Goal: Answer question/provide support

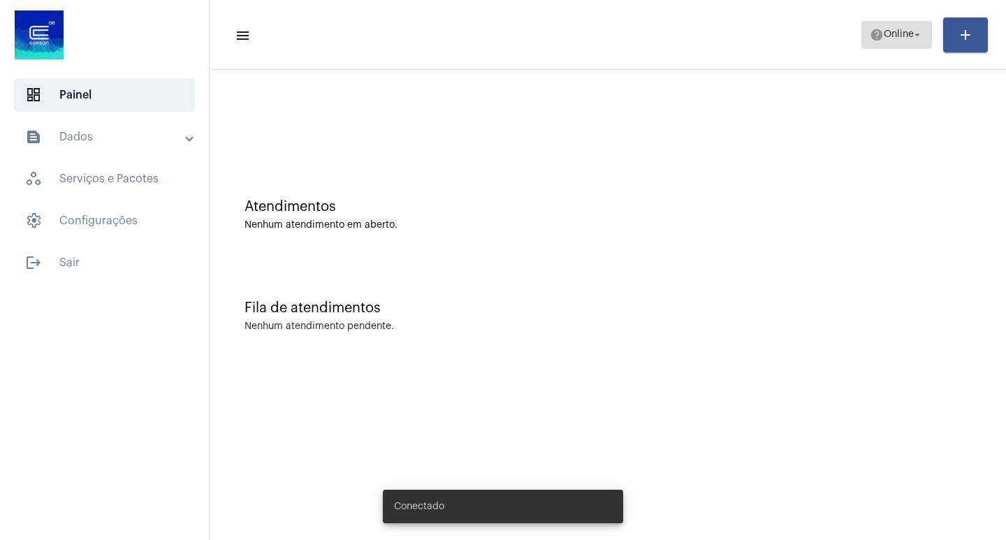
click at [903, 47] on span "help Online arrow_drop_down" at bounding box center [897, 34] width 54 height 25
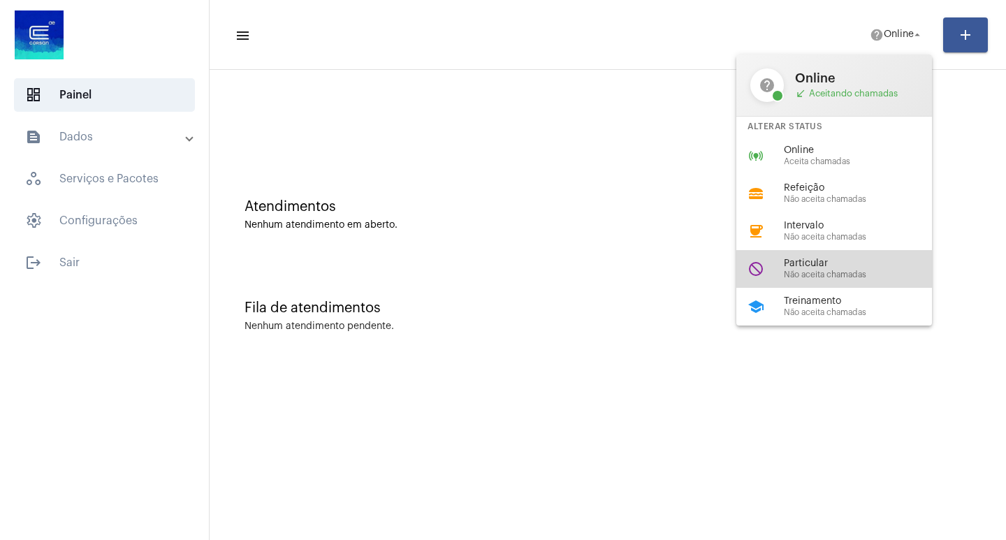
click at [835, 279] on div "do_not_disturb Particular Não aceita chamadas" at bounding box center [845, 269] width 218 height 38
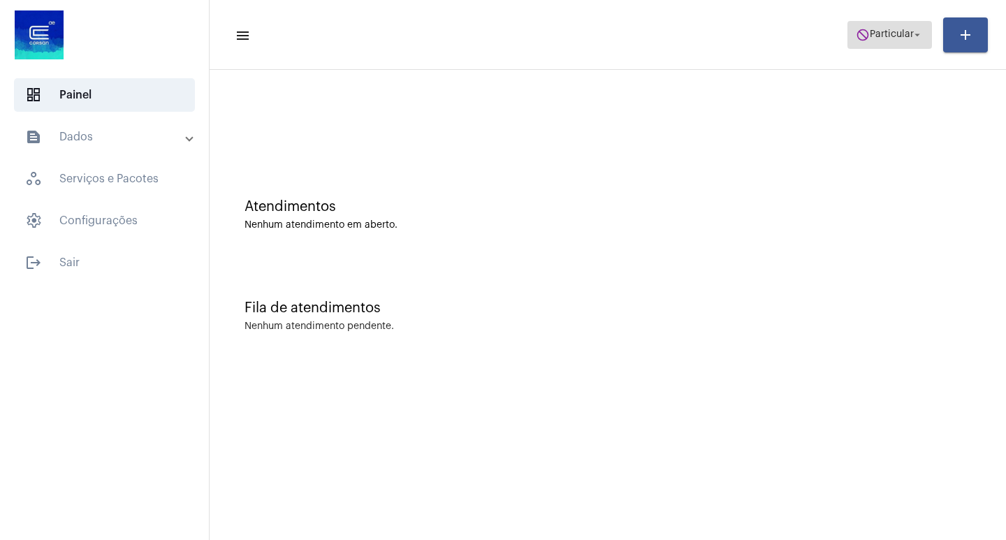
click at [898, 41] on span "do_not_disturb Particular arrow_drop_down" at bounding box center [890, 34] width 68 height 25
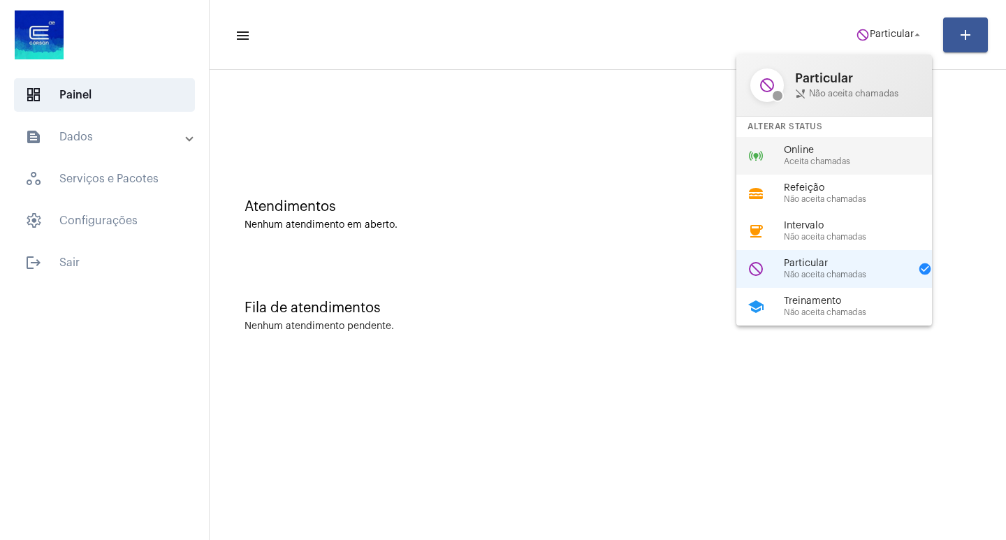
click at [784, 149] on span "Online" at bounding box center [863, 150] width 159 height 10
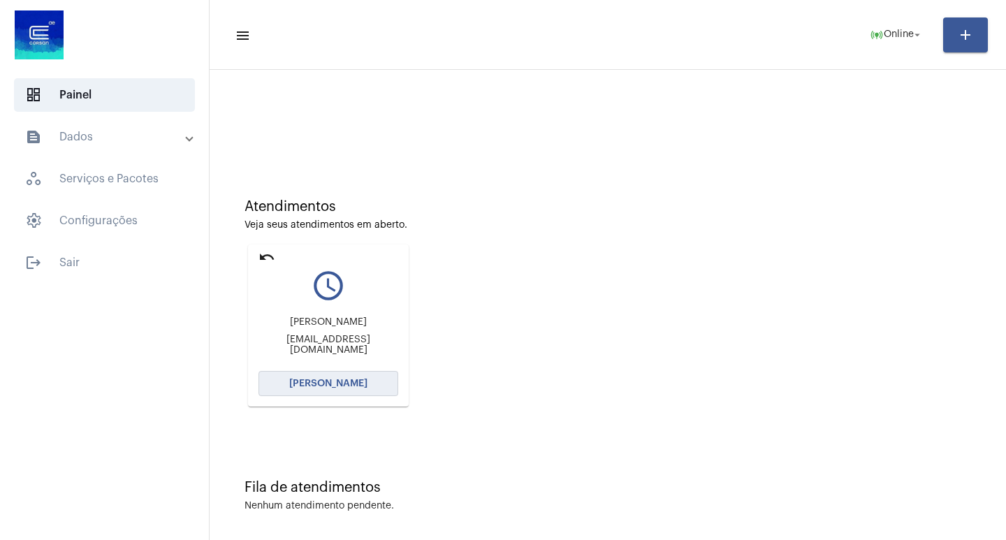
click at [307, 373] on button "[PERSON_NAME]" at bounding box center [328, 383] width 140 height 25
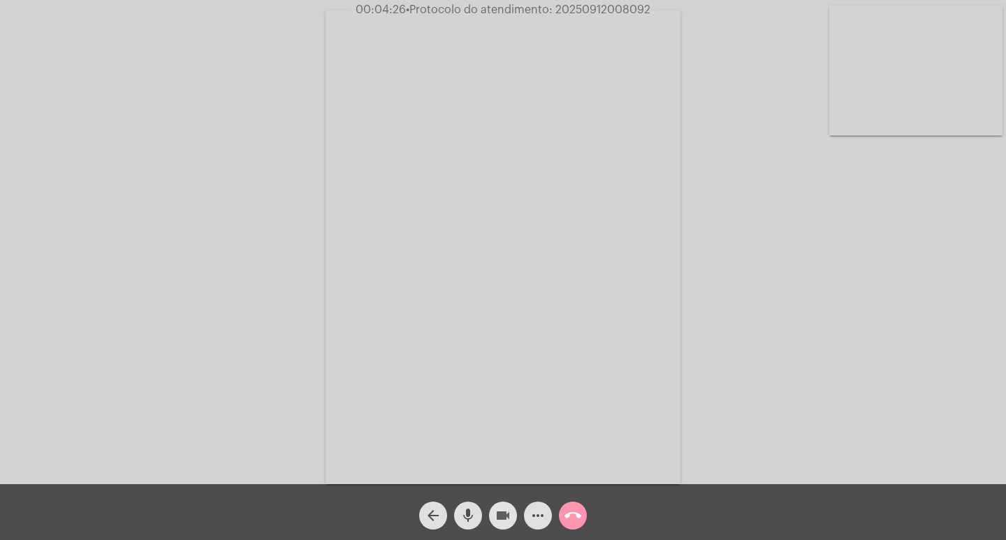
click at [506, 511] on mat-icon "videocam" at bounding box center [503, 515] width 17 height 17
click at [503, 512] on mat-icon "videocam_off" at bounding box center [503, 515] width 17 height 17
click at [504, 510] on mat-icon "videocam" at bounding box center [503, 515] width 17 height 17
click at [504, 513] on mat-icon "videocam_off" at bounding box center [503, 515] width 17 height 17
click at [495, 507] on mat-icon "videocam" at bounding box center [503, 515] width 17 height 17
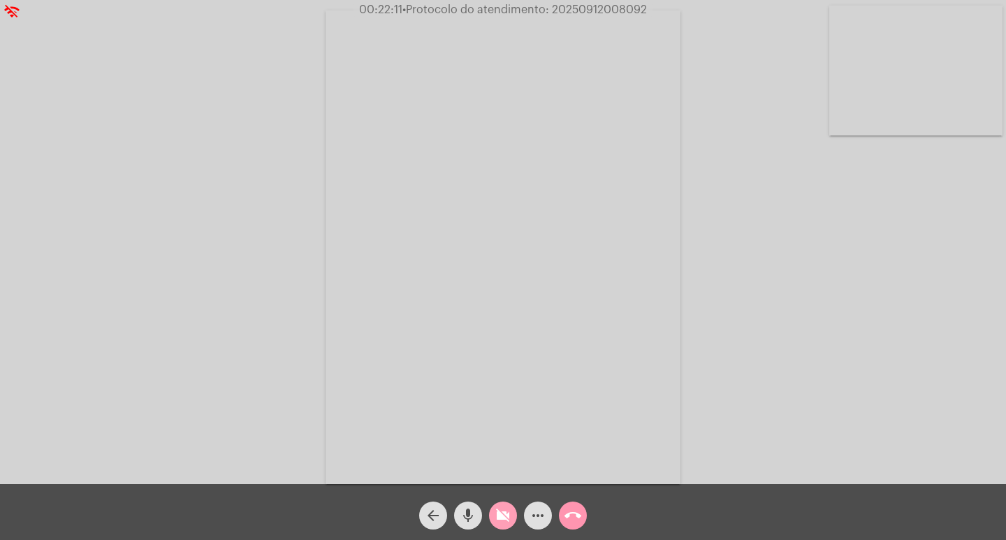
click at [498, 517] on mat-icon "videocam_off" at bounding box center [503, 515] width 17 height 17
click at [504, 515] on mat-icon "videocam" at bounding box center [503, 515] width 17 height 17
click at [473, 500] on div "mic" at bounding box center [468, 512] width 35 height 35
click at [468, 502] on span "mic_off" at bounding box center [468, 516] width 17 height 28
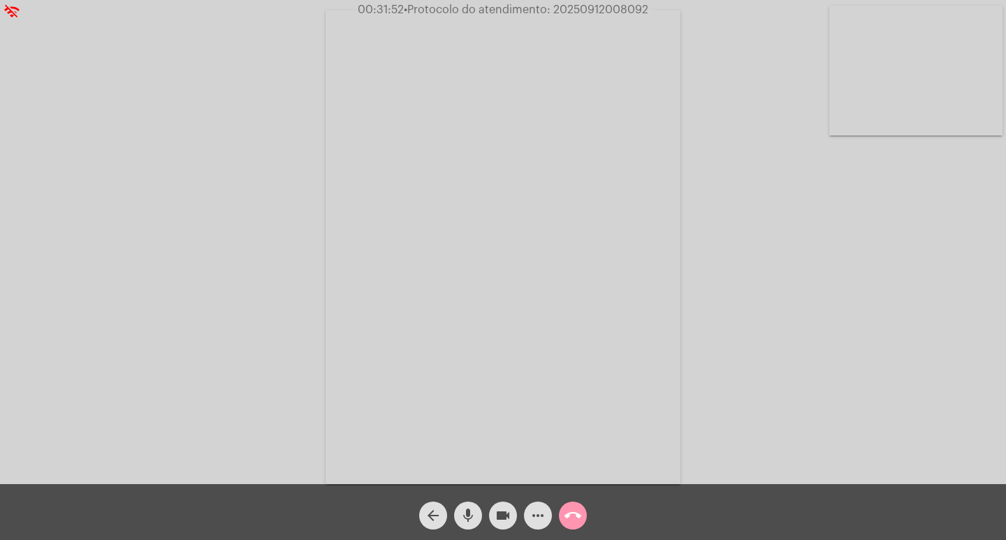
click at [539, 516] on mat-icon "more_horiz" at bounding box center [538, 515] width 17 height 17
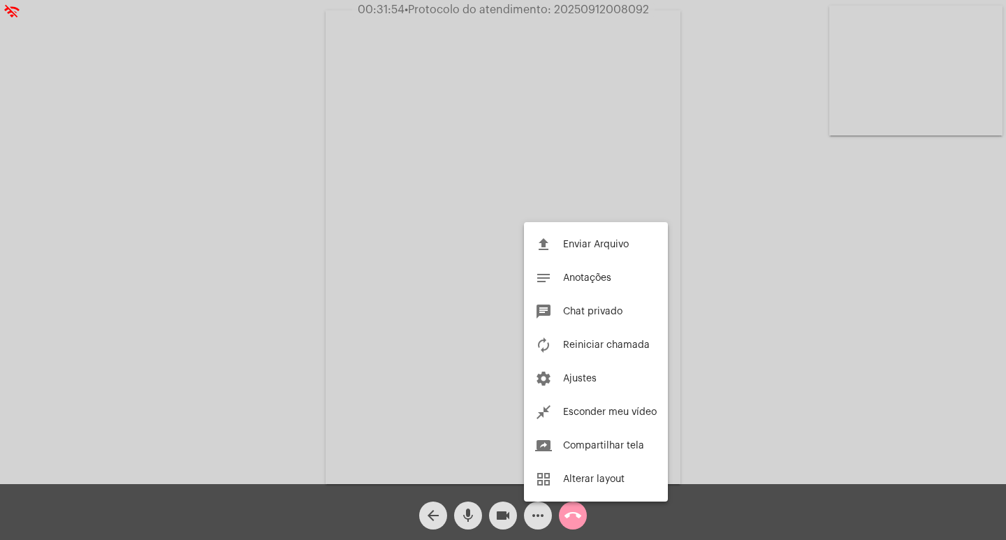
drag, startPoint x: 38, startPoint y: 242, endPoint x: 53, endPoint y: 101, distance: 142.6
click at [38, 237] on div at bounding box center [503, 270] width 1006 height 540
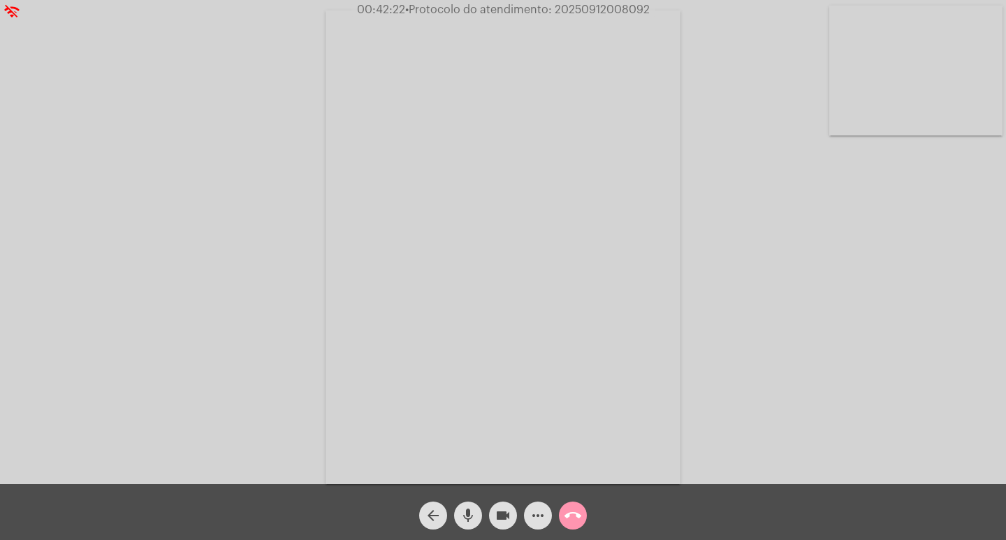
click at [583, 6] on span "• Protocolo do atendimento: 20250912008092" at bounding box center [527, 9] width 245 height 11
copy span "20250912008092"
click at [569, 510] on mat-icon "call_end" at bounding box center [572, 515] width 17 height 17
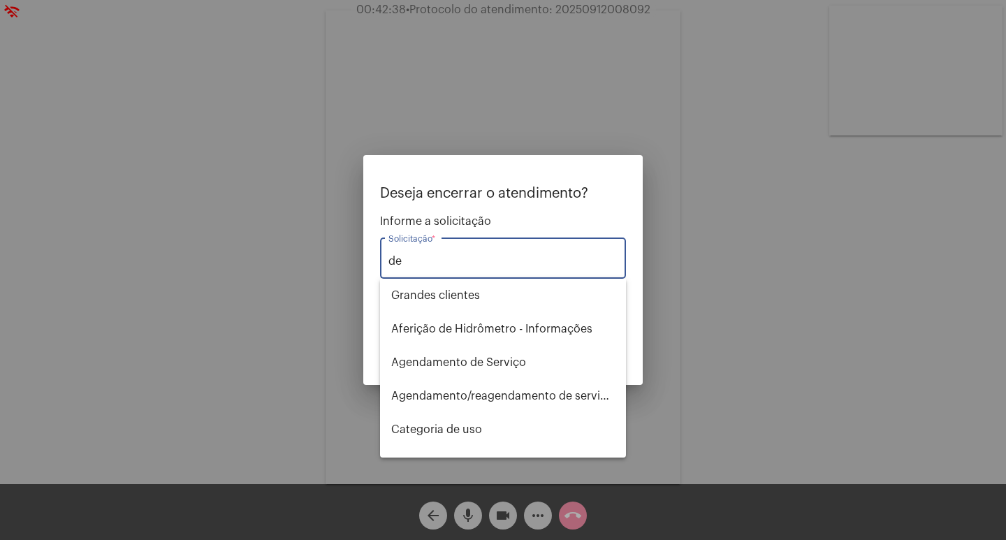
type input "d"
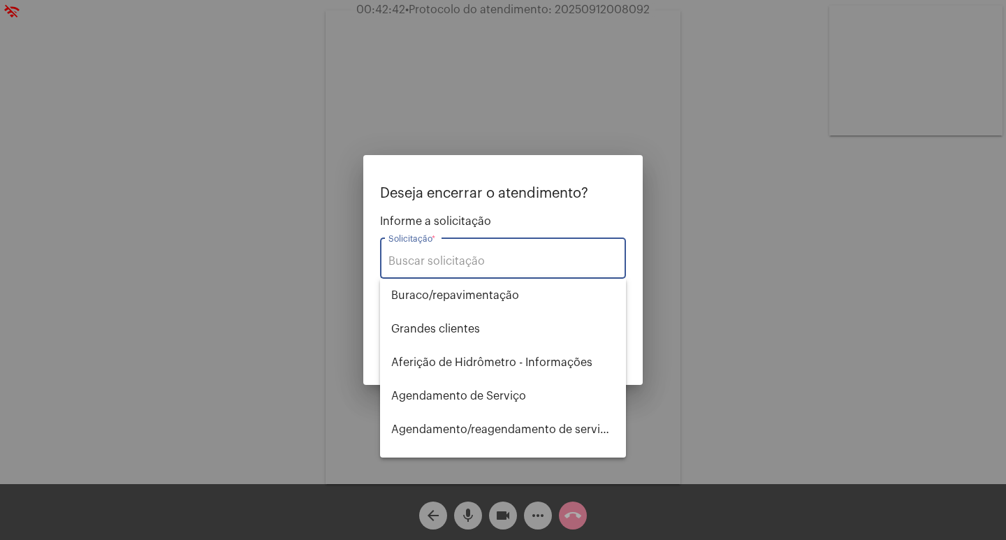
type input "c"
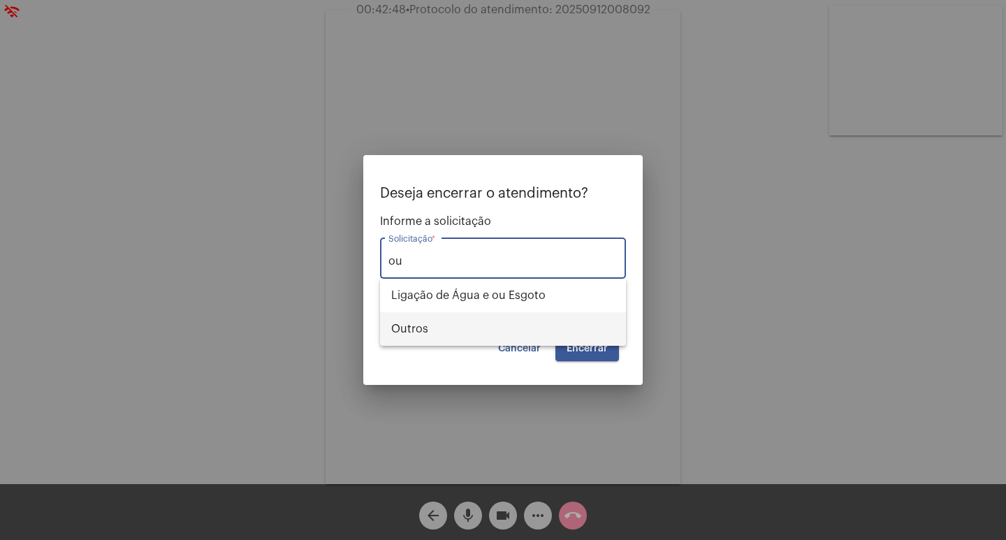
click at [410, 327] on span "Outros" at bounding box center [503, 329] width 224 height 34
type input "Outros"
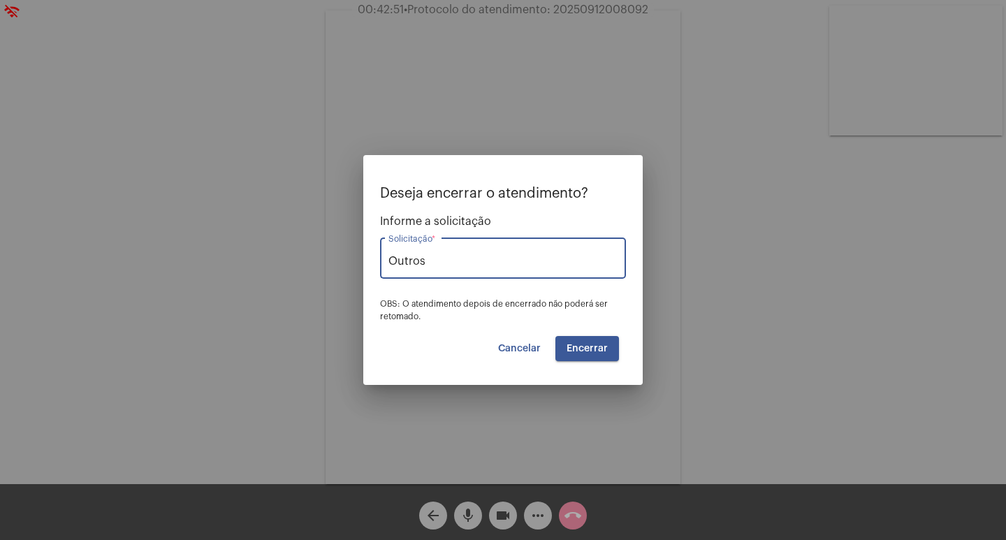
click at [589, 349] on span "Encerrar" at bounding box center [587, 349] width 41 height 10
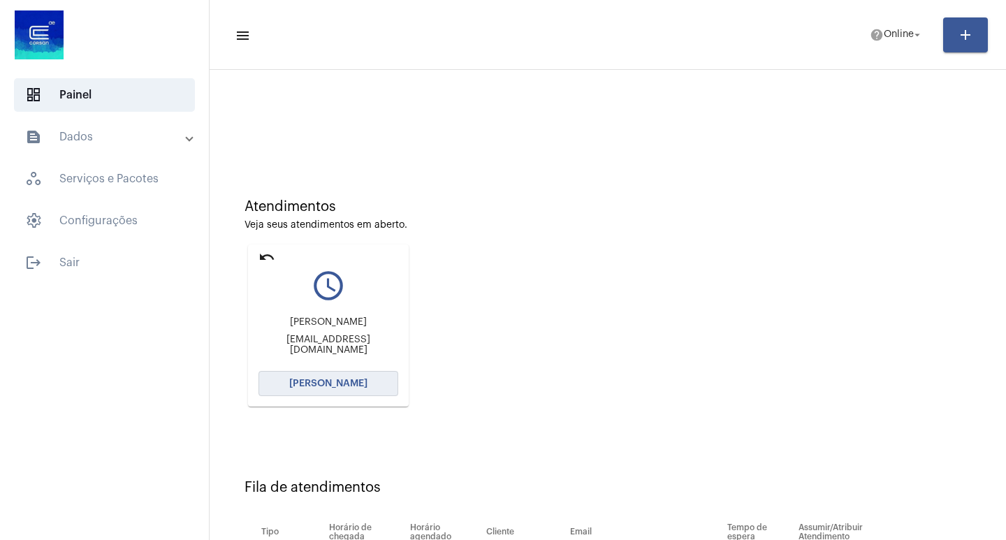
click at [349, 381] on span "[PERSON_NAME]" at bounding box center [328, 384] width 78 height 10
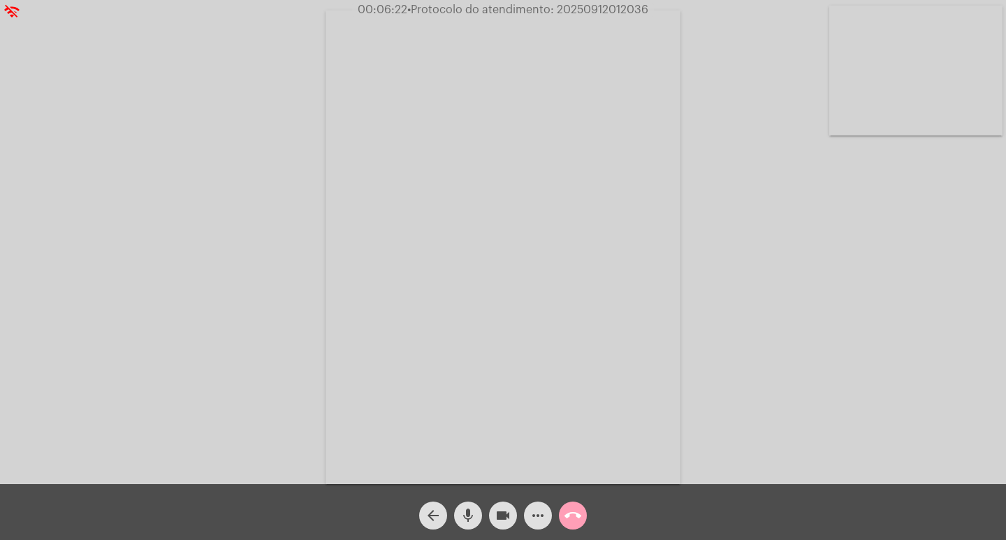
click at [569, 512] on mat-icon "call_end" at bounding box center [572, 515] width 17 height 17
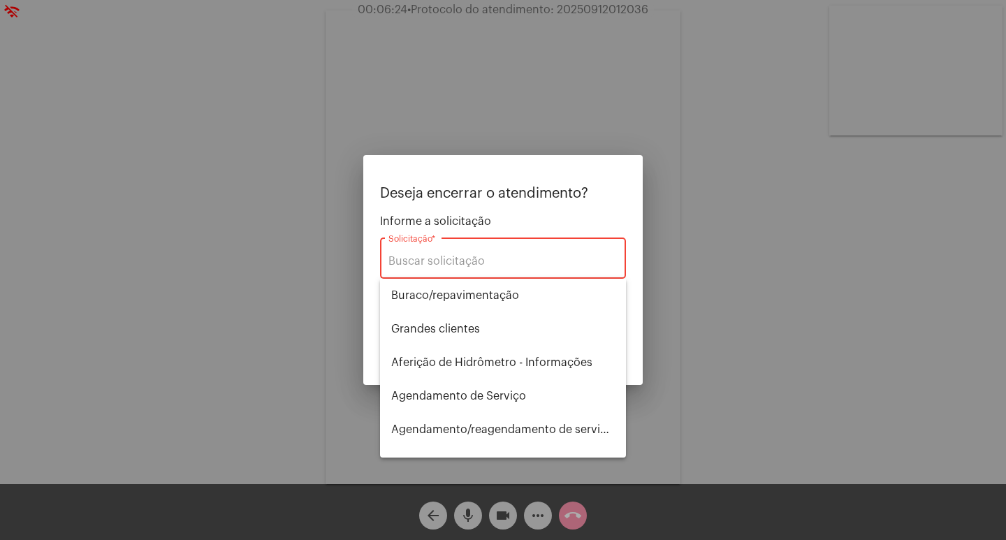
click at [683, 346] on div at bounding box center [503, 270] width 1006 height 540
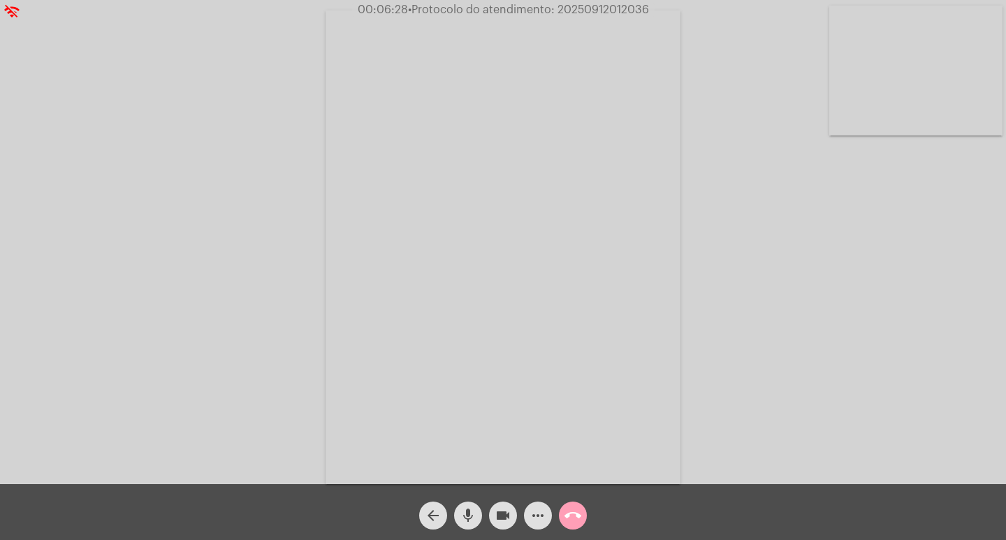
click at [564, 523] on button "call_end" at bounding box center [573, 516] width 28 height 28
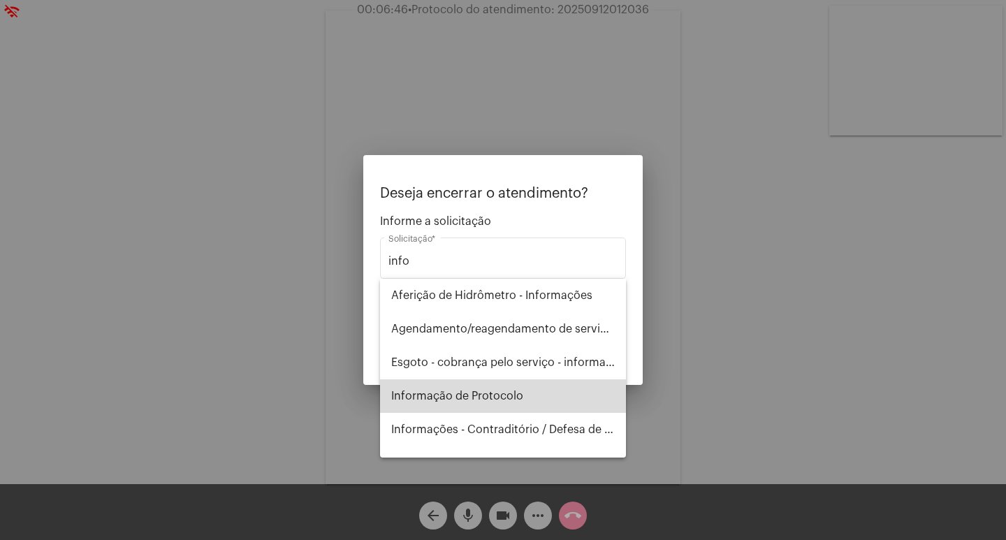
click at [503, 385] on span "Informação de Protocolo" at bounding box center [503, 396] width 224 height 34
type input "Informação de Protocolo"
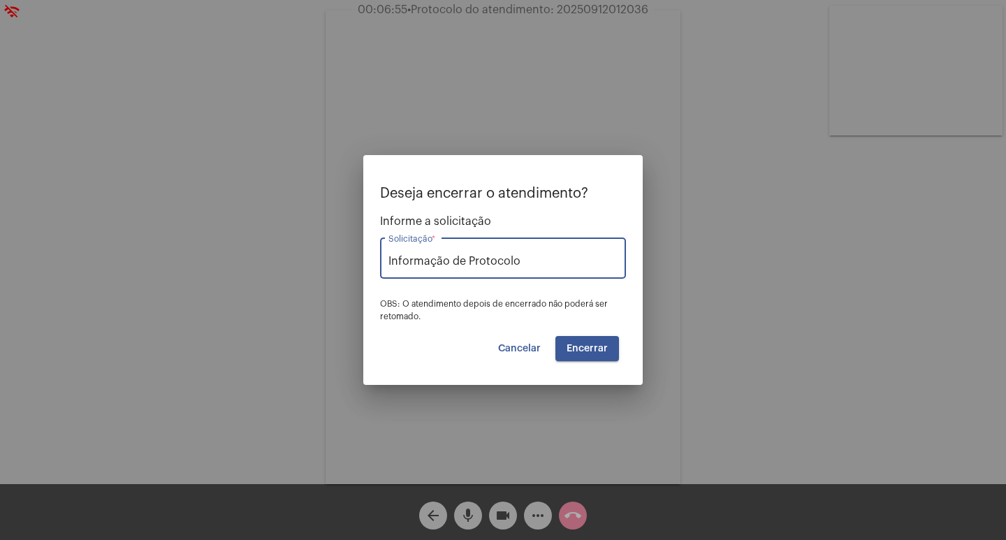
click at [585, 344] on span "Encerrar" at bounding box center [587, 349] width 41 height 10
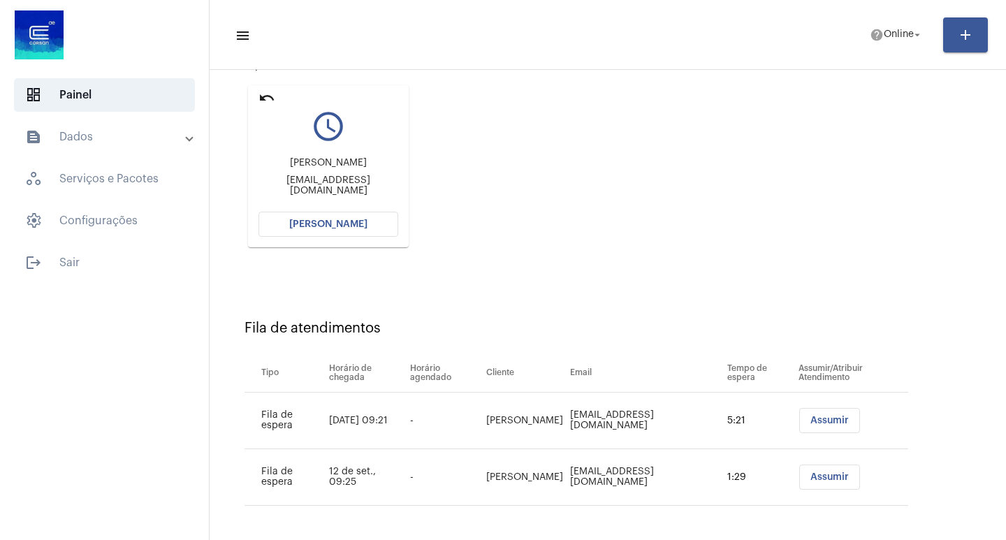
scroll to position [163, 0]
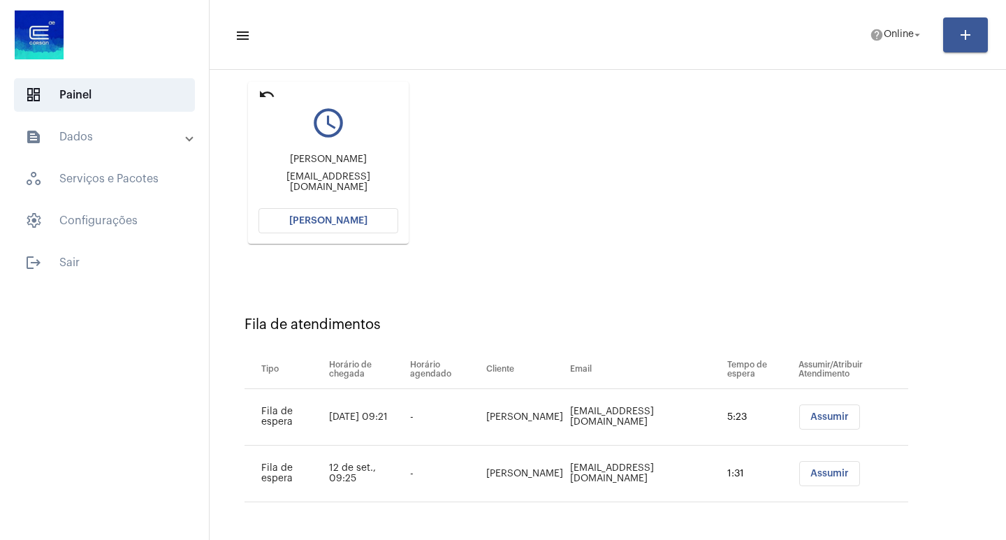
click at [343, 208] on button "[PERSON_NAME]" at bounding box center [328, 220] width 140 height 25
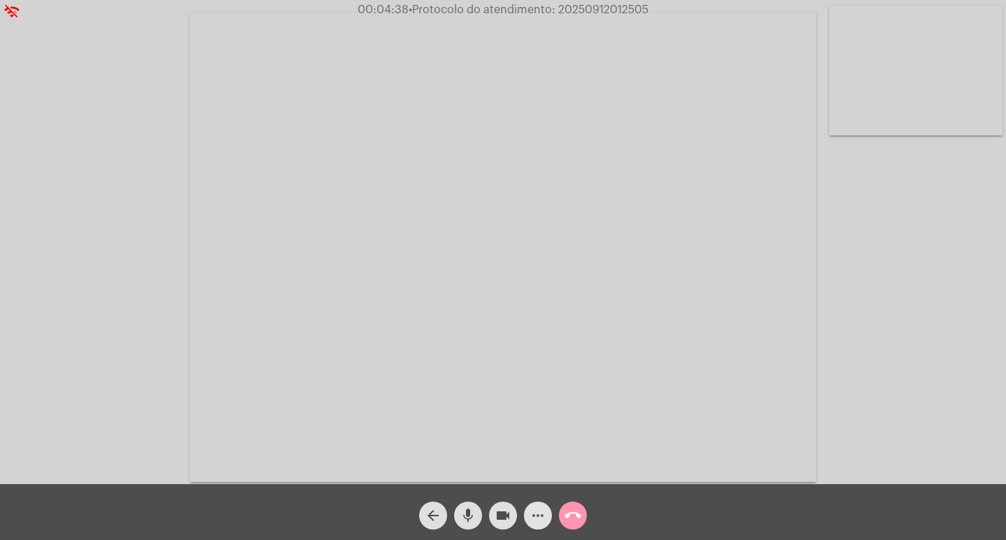
click at [536, 513] on mat-icon "more_horiz" at bounding box center [538, 515] width 17 height 17
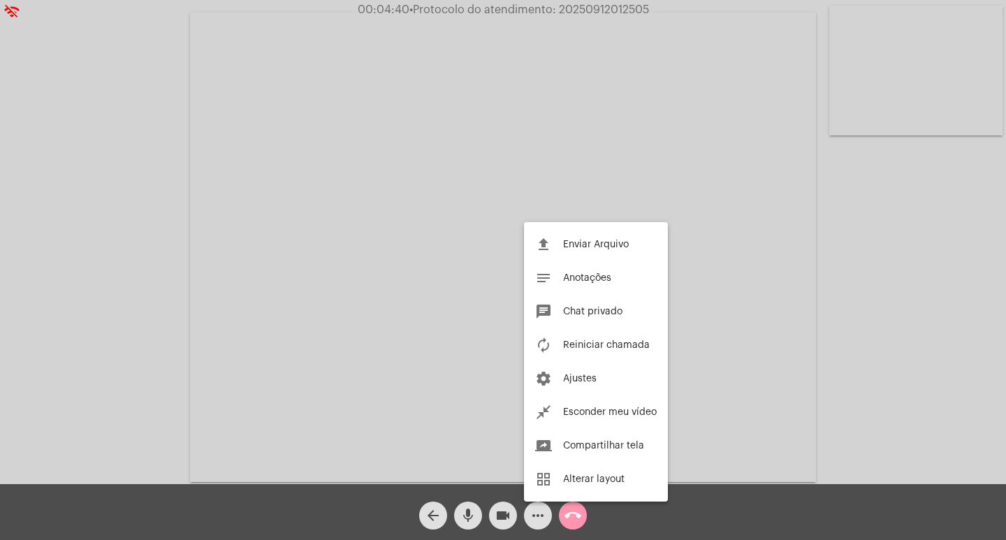
click at [76, 126] on div at bounding box center [503, 270] width 1006 height 540
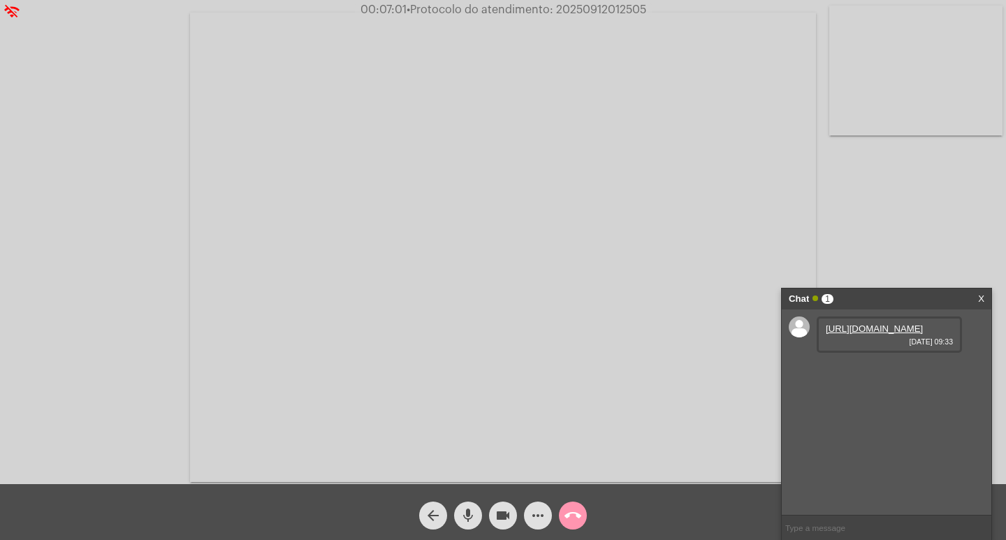
click at [829, 334] on link "[URL][DOMAIN_NAME]" at bounding box center [874, 328] width 97 height 10
click at [872, 374] on link "[URL][DOMAIN_NAME]" at bounding box center [874, 368] width 97 height 10
click at [529, 513] on button "more_horiz" at bounding box center [538, 516] width 28 height 28
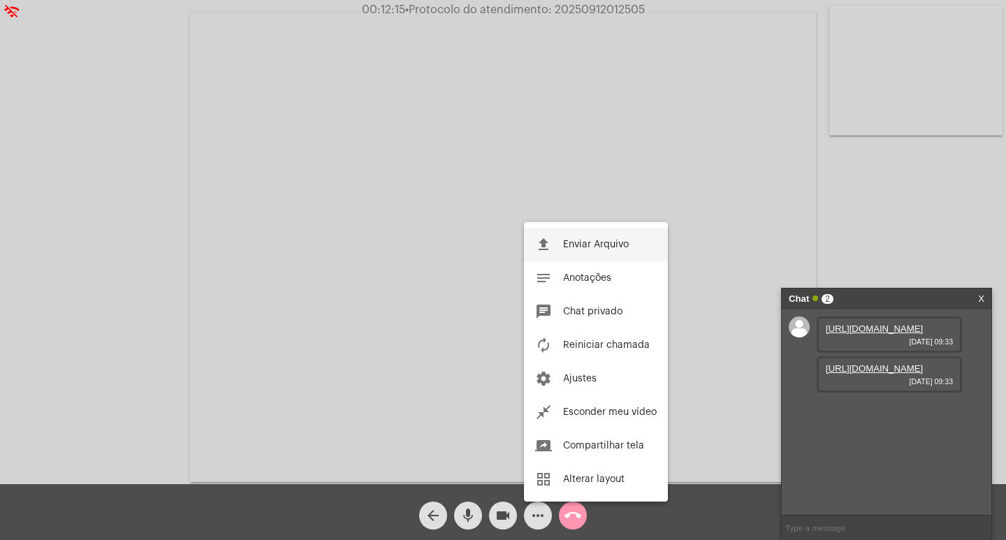
click at [554, 251] on button "file_upload Enviar Arquivo" at bounding box center [596, 245] width 144 height 34
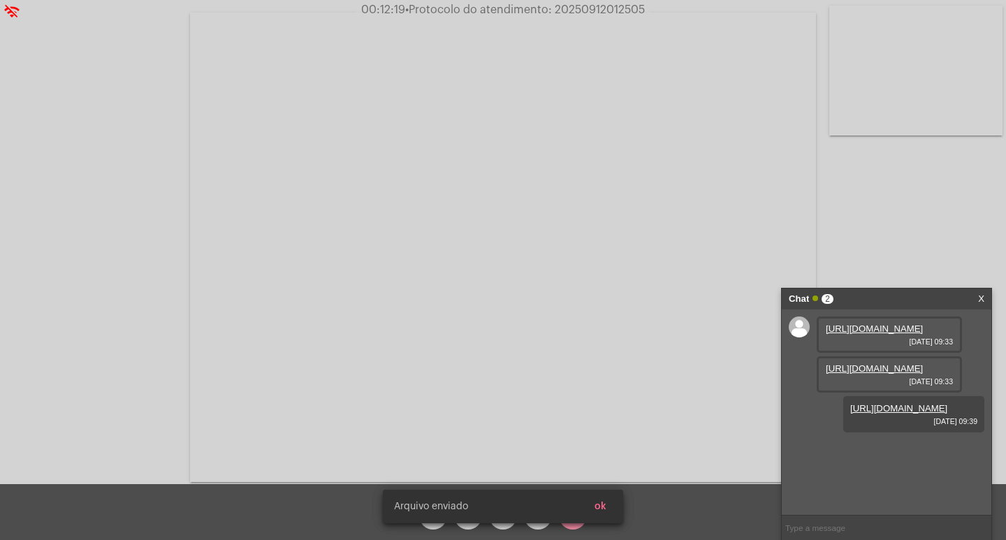
scroll to position [12, 0]
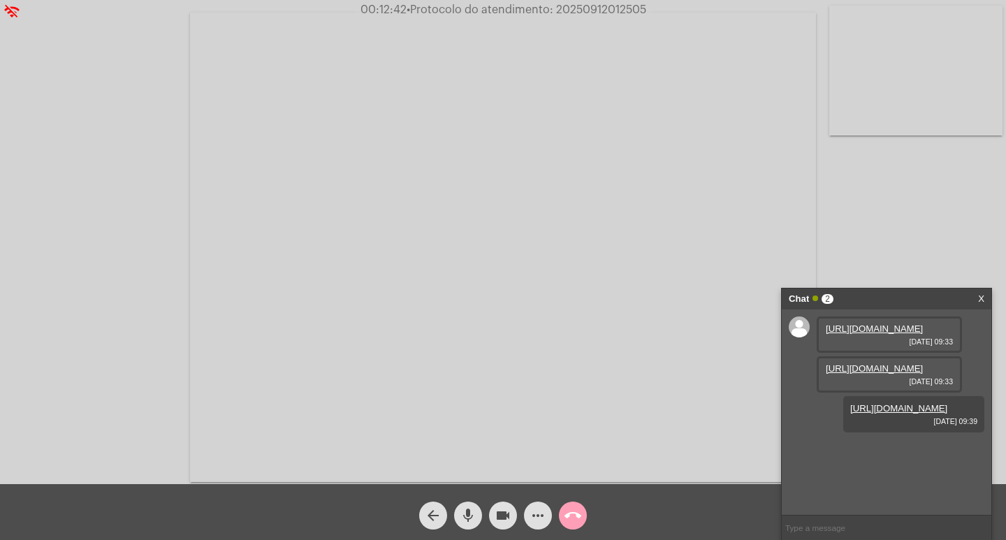
click at [572, 509] on mat-icon "call_end" at bounding box center [572, 515] width 17 height 17
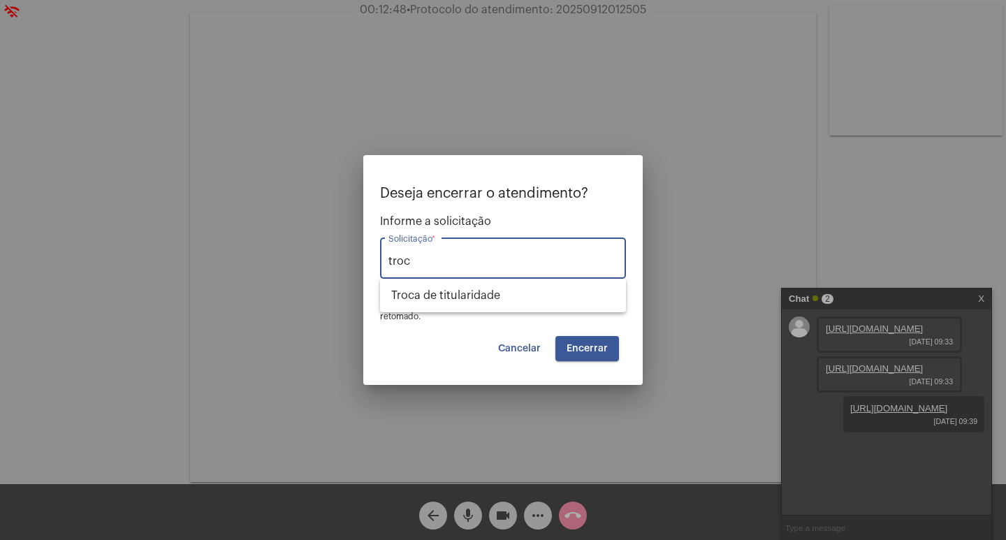
type input "troc"
click at [513, 349] on span "Cancelar" at bounding box center [519, 349] width 43 height 10
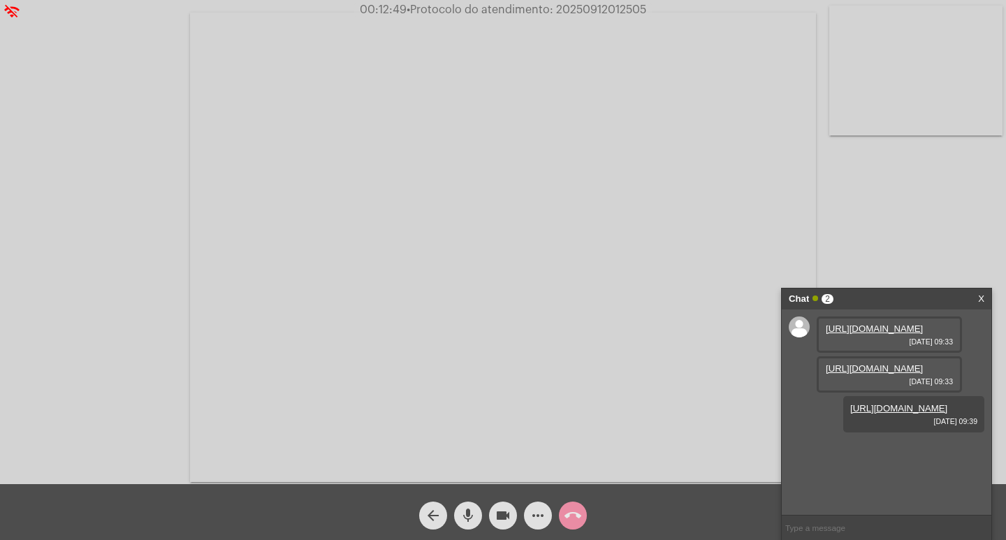
click at [600, 15] on span "00:12:49 • Protocolo do atendimento: 20250912012505" at bounding box center [503, 10] width 298 height 14
click at [602, 11] on span "• Protocolo do atendimento: 20250912012505" at bounding box center [527, 9] width 240 height 11
copy span "20250912012505"
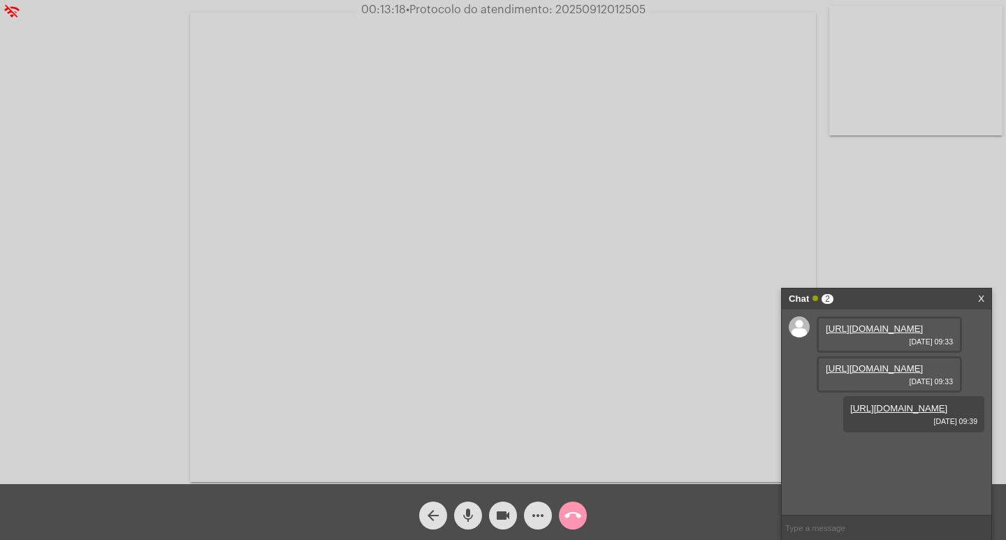
copy span "20250912012505"
click at [574, 525] on span "call_end" at bounding box center [572, 516] width 17 height 28
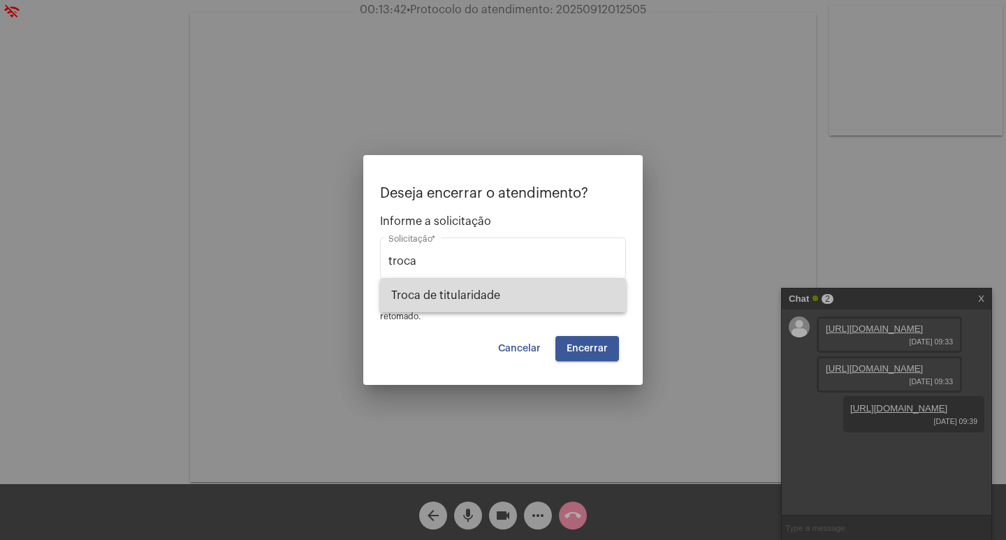
click at [515, 286] on span "Troca de titularidade" at bounding box center [503, 296] width 224 height 34
type input "Troca de titularidade"
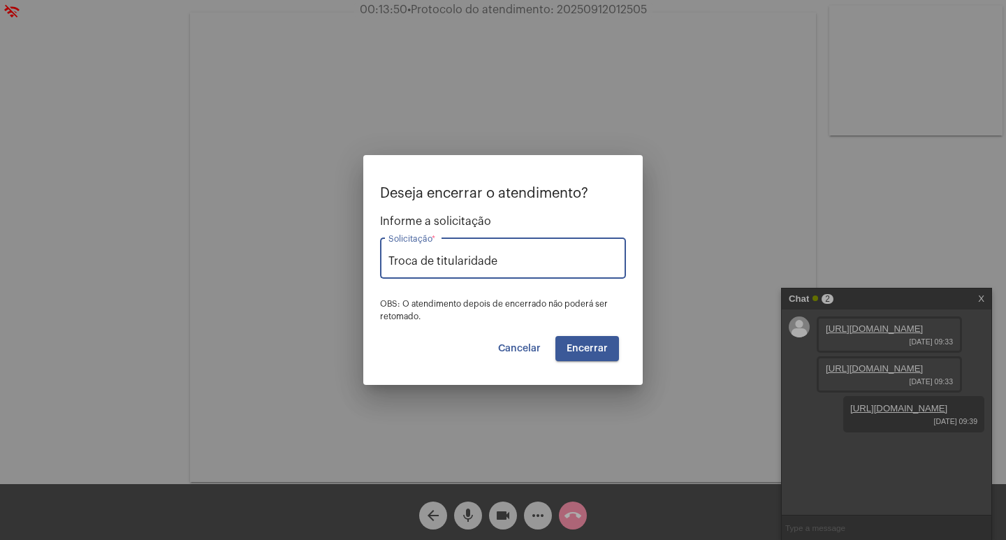
click at [585, 351] on span "Encerrar" at bounding box center [587, 349] width 41 height 10
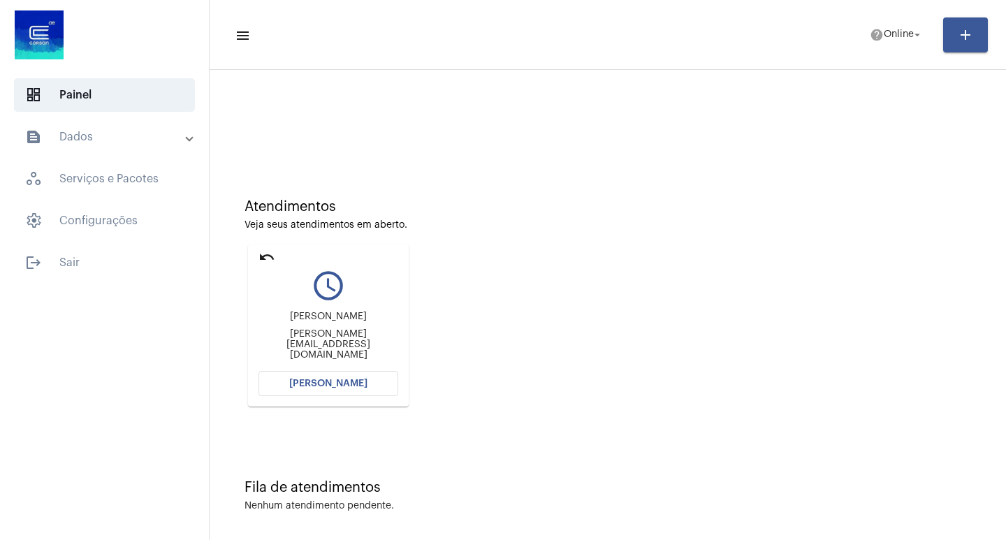
click at [265, 254] on mat-icon "undo" at bounding box center [266, 257] width 17 height 17
click at [268, 258] on mat-icon "undo" at bounding box center [266, 257] width 17 height 17
click at [261, 257] on mat-icon "undo" at bounding box center [266, 257] width 17 height 17
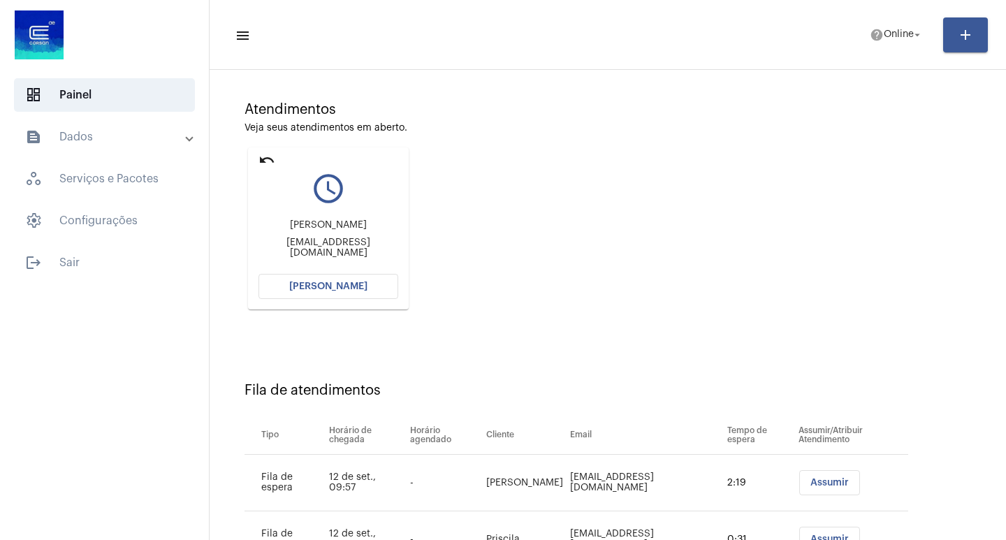
scroll to position [219, 0]
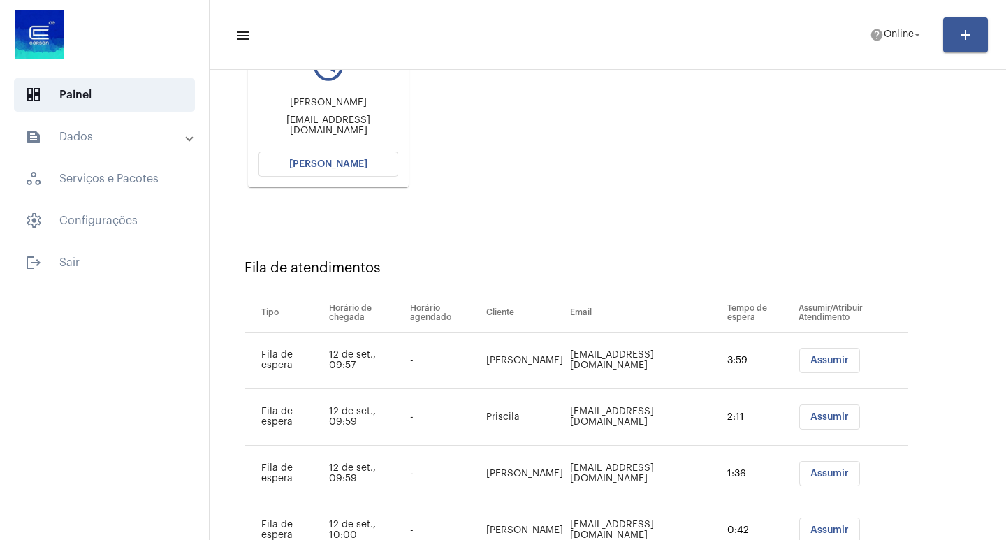
click at [342, 159] on span "[PERSON_NAME]" at bounding box center [328, 164] width 78 height 10
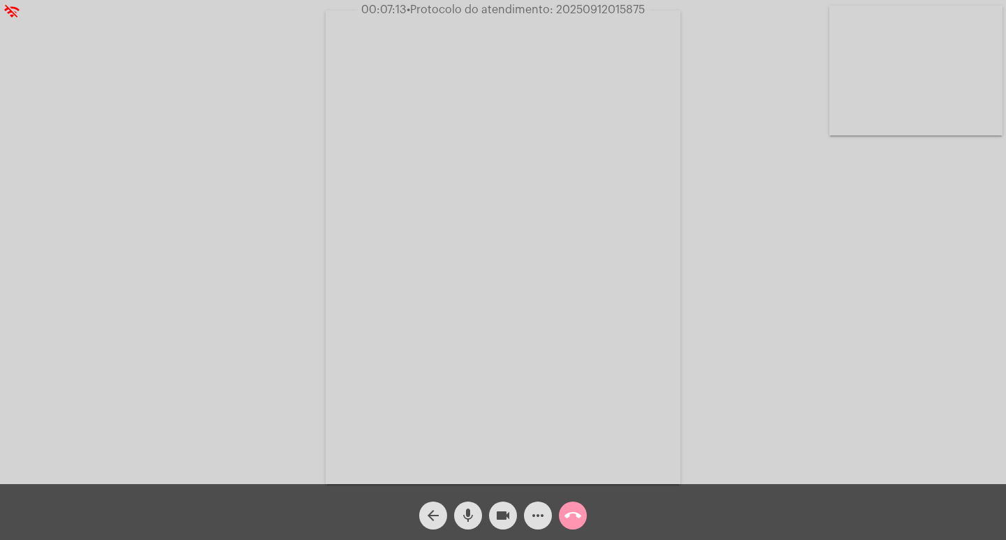
click at [501, 516] on mat-icon "videocam" at bounding box center [503, 515] width 17 height 17
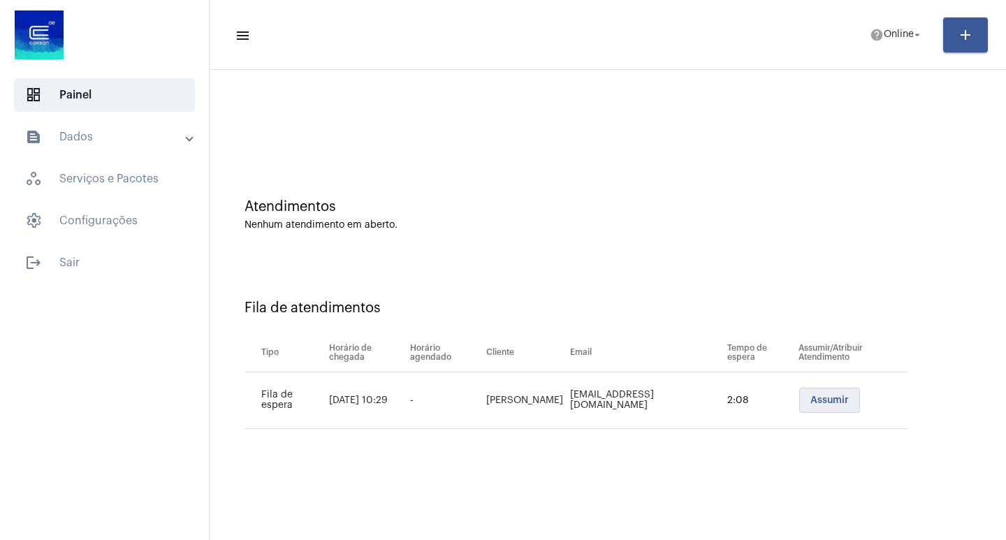
click at [833, 400] on span "Assumir" at bounding box center [829, 400] width 38 height 10
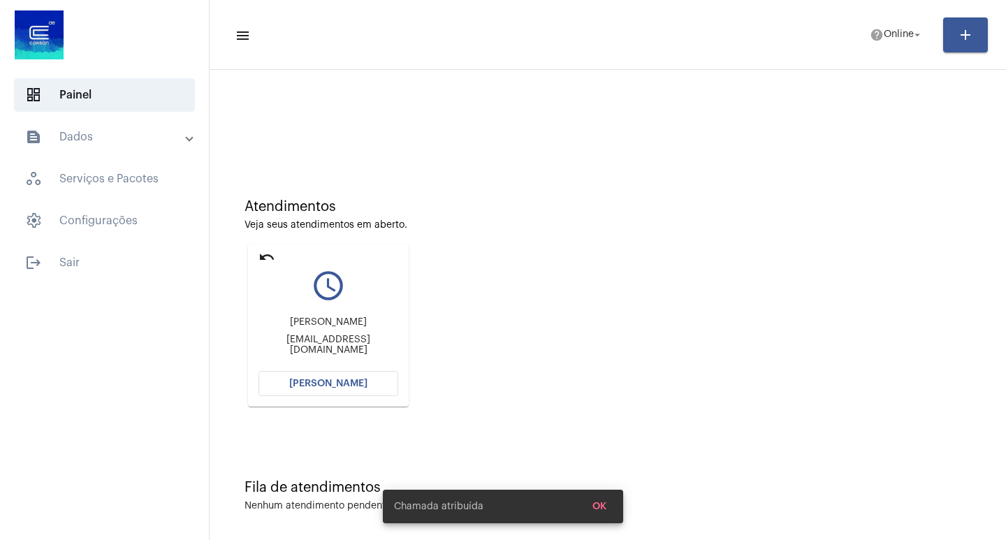
click at [300, 379] on span "[PERSON_NAME]" at bounding box center [328, 384] width 78 height 10
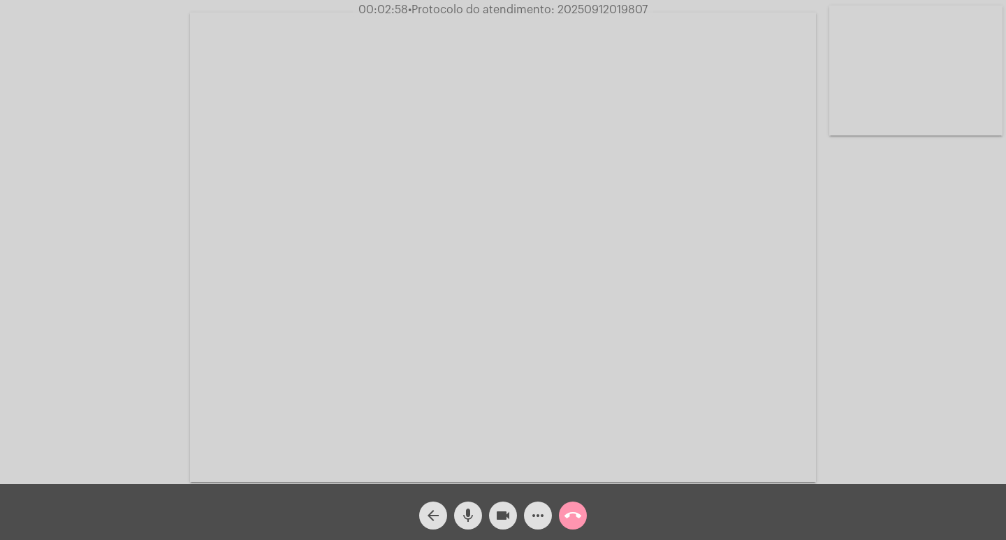
click at [497, 513] on mat-icon "videocam" at bounding box center [503, 515] width 17 height 17
click at [502, 511] on mat-icon "videocam_off" at bounding box center [503, 515] width 17 height 17
click at [574, 6] on span "• Protocolo do atendimento: 20250912019807" at bounding box center [527, 9] width 240 height 11
copy span "20250912019807"
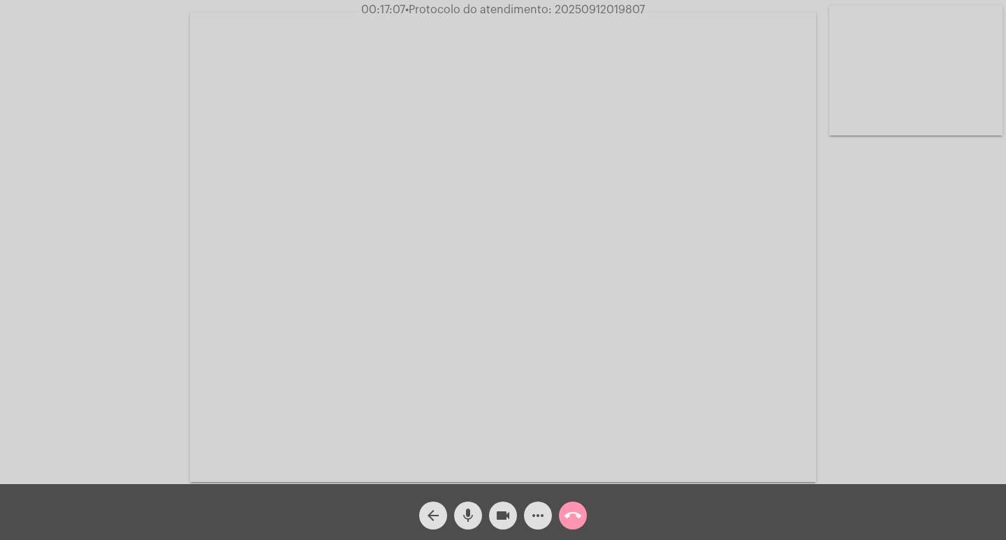
drag, startPoint x: 854, startPoint y: 254, endPoint x: 856, endPoint y: 245, distance: 9.2
click at [854, 254] on div "Acessando Câmera e Microfone..." at bounding box center [502, 245] width 1003 height 484
click at [575, 520] on mat-icon "call_end" at bounding box center [572, 515] width 17 height 17
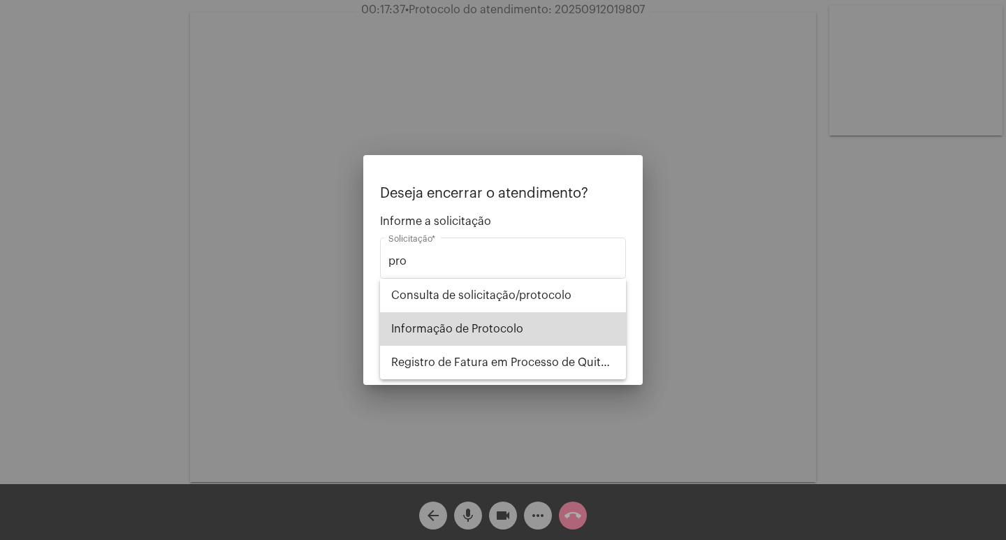
click at [509, 342] on span "Informação de Protocolo" at bounding box center [503, 329] width 224 height 34
type input "Informação de Protocolo"
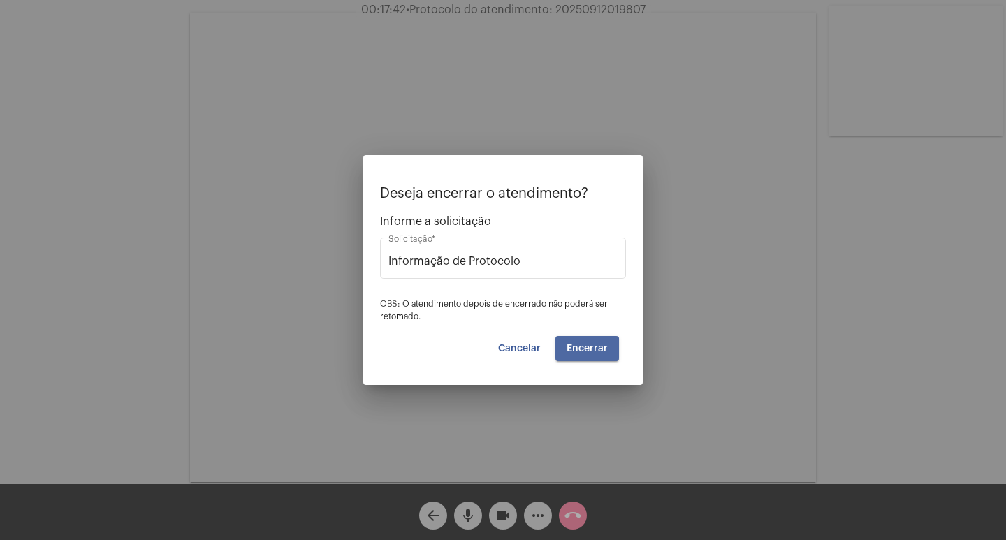
click at [585, 353] on button "Encerrar" at bounding box center [587, 348] width 64 height 25
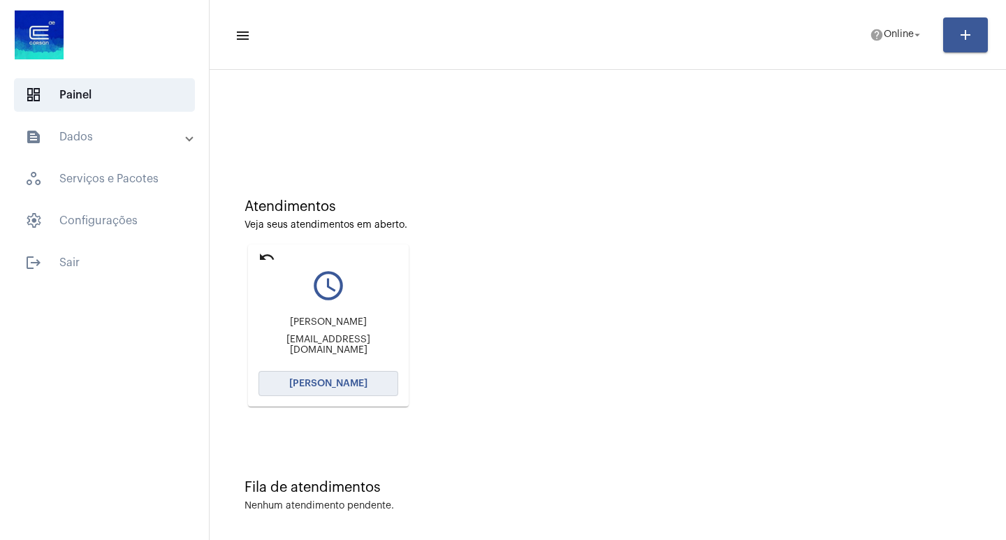
click at [323, 392] on button "[PERSON_NAME]" at bounding box center [328, 383] width 140 height 25
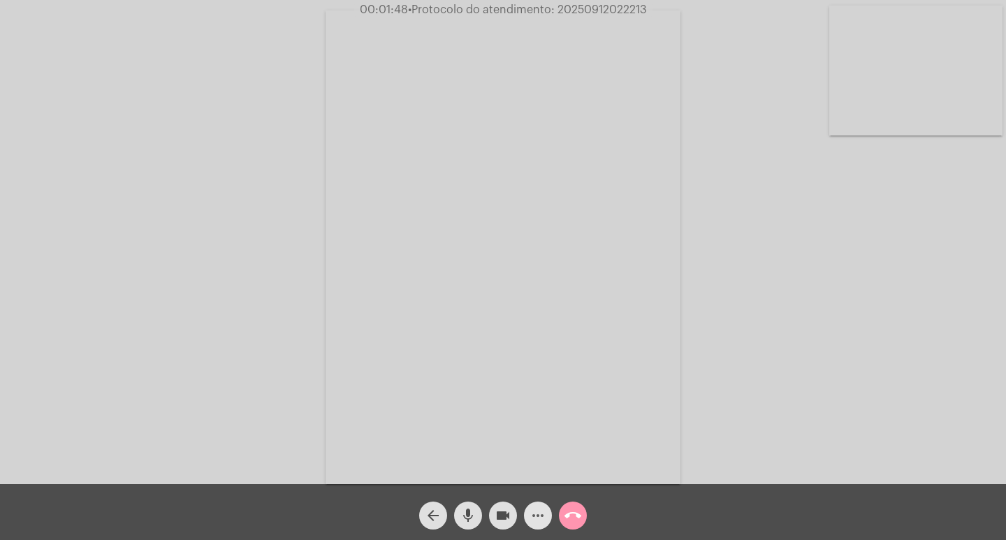
click at [527, 519] on button "more_horiz" at bounding box center [538, 516] width 28 height 28
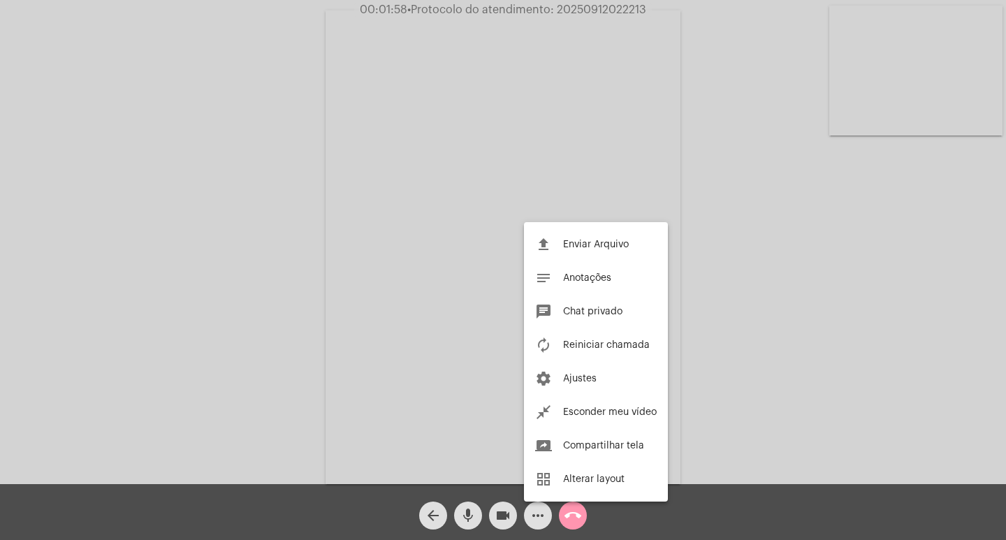
click at [305, 141] on div at bounding box center [503, 270] width 1006 height 540
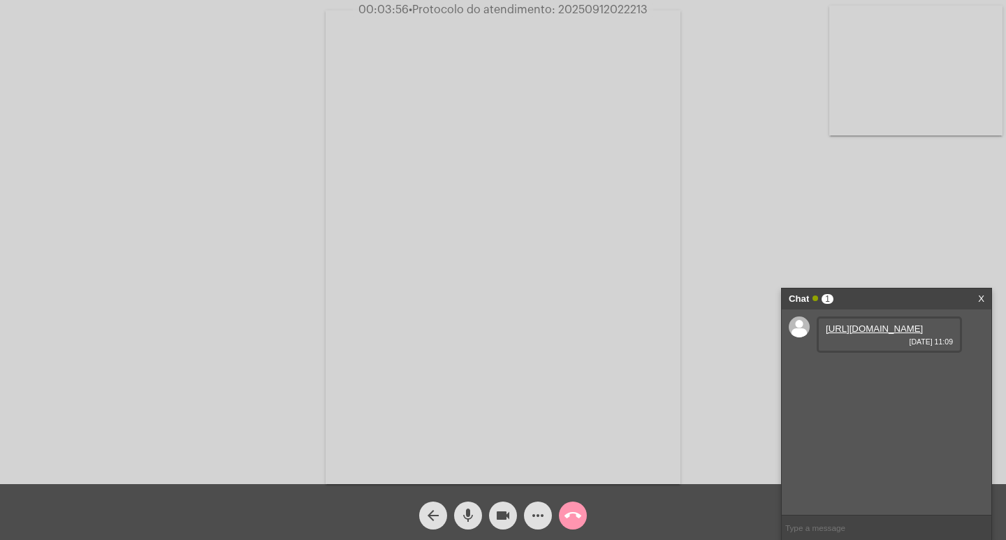
click at [858, 334] on link "[URL][DOMAIN_NAME]" at bounding box center [874, 328] width 97 height 10
click at [592, 8] on span "• Protocolo do atendimento: 20250912022213" at bounding box center [528, 9] width 239 height 11
click at [592, 9] on span "• Protocolo do atendimento: 20250912022213" at bounding box center [528, 9] width 239 height 11
click at [592, 10] on span "• Protocolo do atendimento: 20250912022213" at bounding box center [528, 9] width 239 height 11
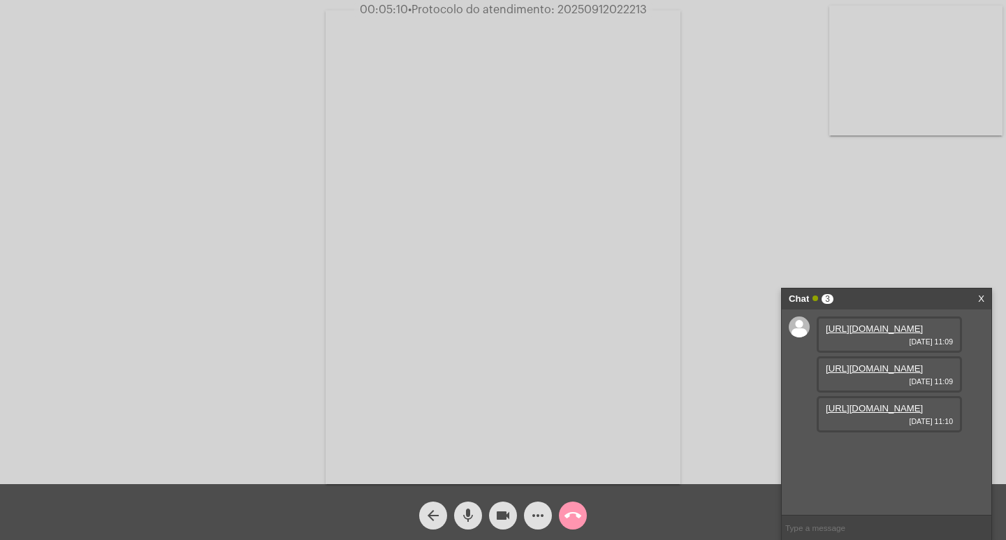
click at [606, 13] on span "• Protocolo do atendimento: 20250912022213" at bounding box center [527, 9] width 239 height 11
copy span "20250912022213"
click at [847, 374] on link "https://neft-transfer-bucket.s3.amazonaws.com/temp-267ea874-9838-643c-00b5-54d0…" at bounding box center [874, 368] width 97 height 10
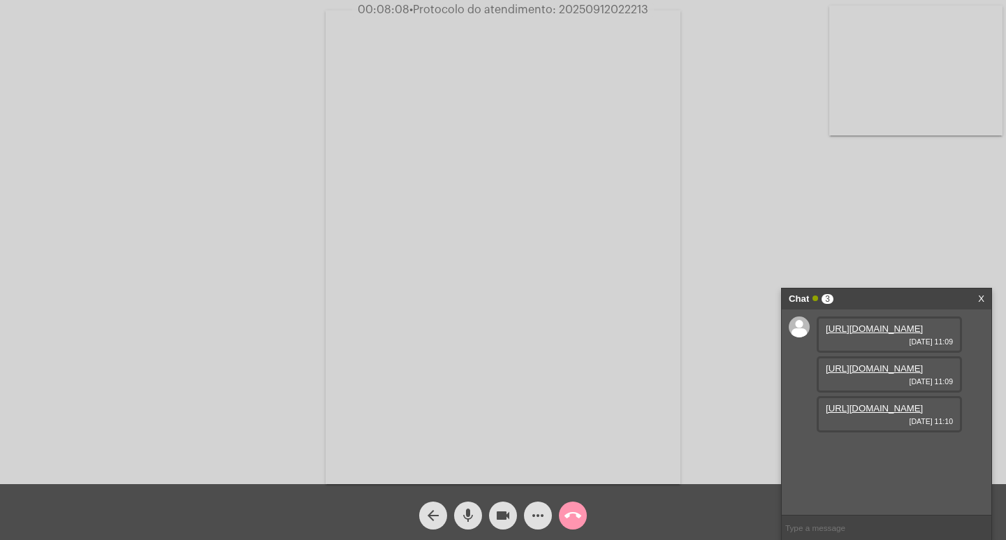
click at [884, 414] on link "https://neft-transfer-bucket.s3.amazonaws.com/temp-90eb406c-a013-6c30-e255-a0b2…" at bounding box center [874, 408] width 97 height 10
click at [527, 519] on button "more_horiz" at bounding box center [538, 516] width 28 height 28
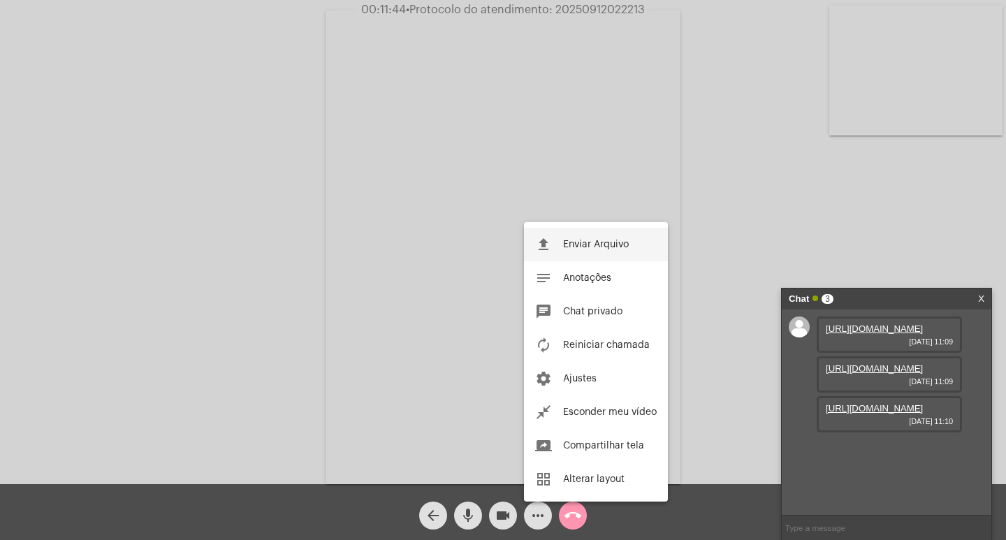
click at [576, 251] on button "file_upload Enviar Arquivo" at bounding box center [596, 245] width 144 height 34
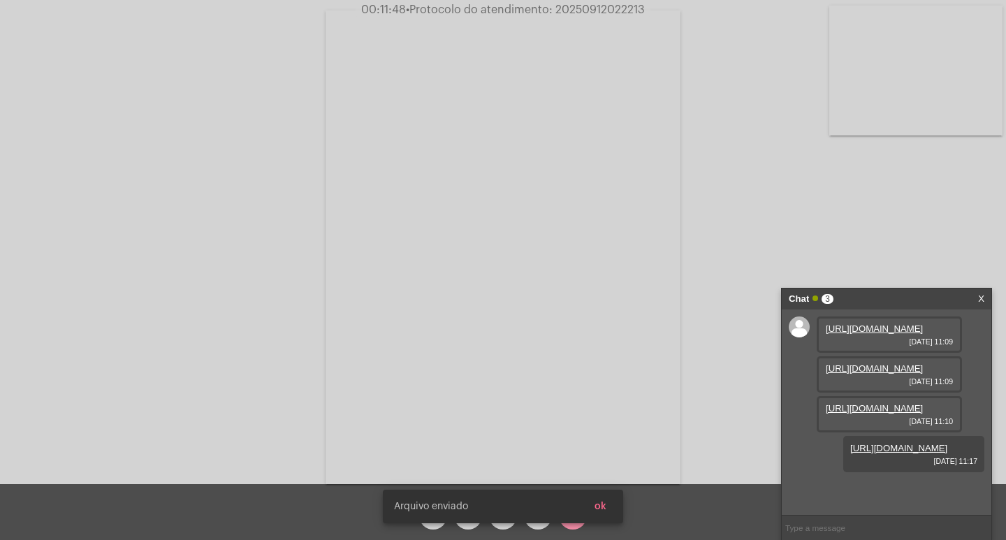
scroll to position [83, 0]
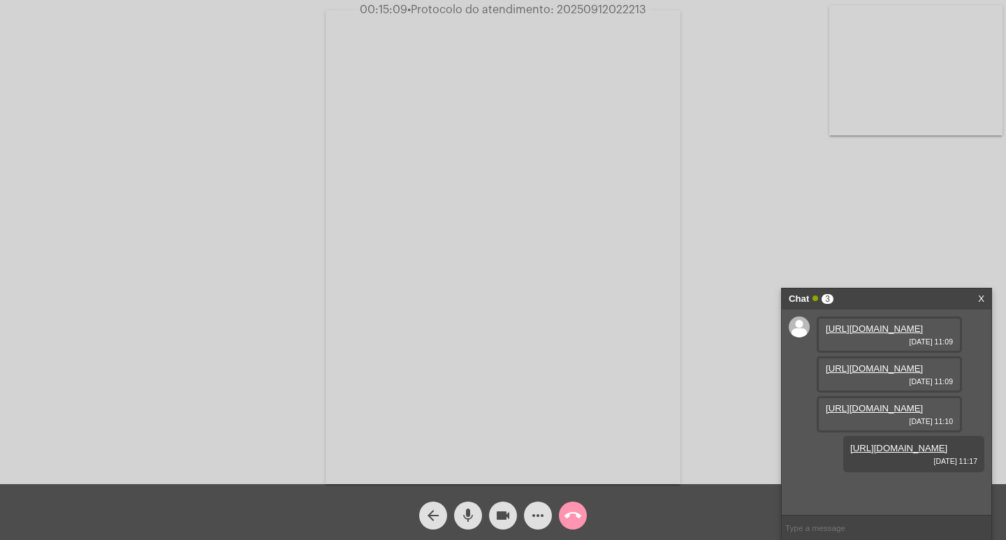
click at [833, 523] on input "text" at bounding box center [887, 528] width 210 height 24
paste input "1 Dia, 23 Horas e 60 Minutos até o vencimento!"
type input "1 Dia, 23 Horas e 60 Minutos até o vencimento!"
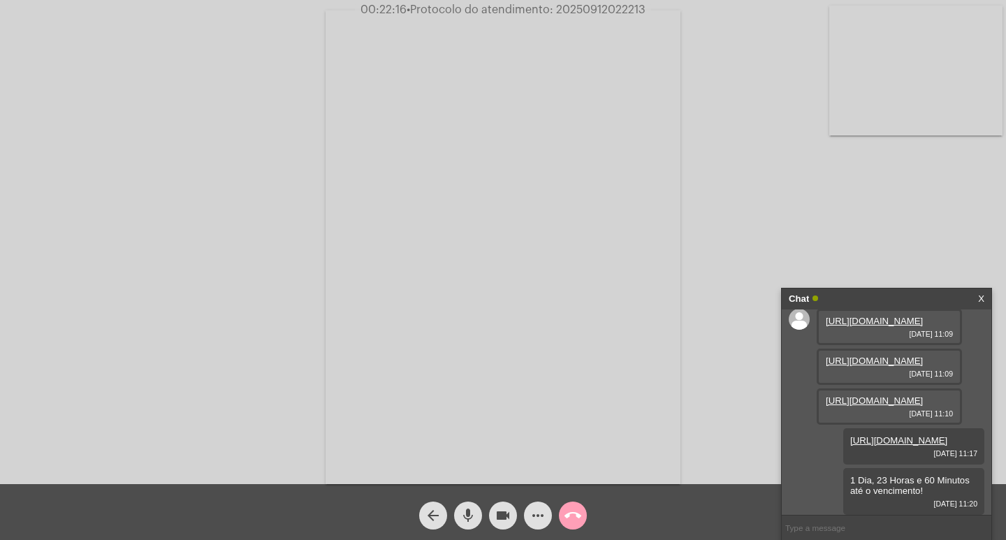
click at [583, 513] on button "call_end" at bounding box center [573, 516] width 28 height 28
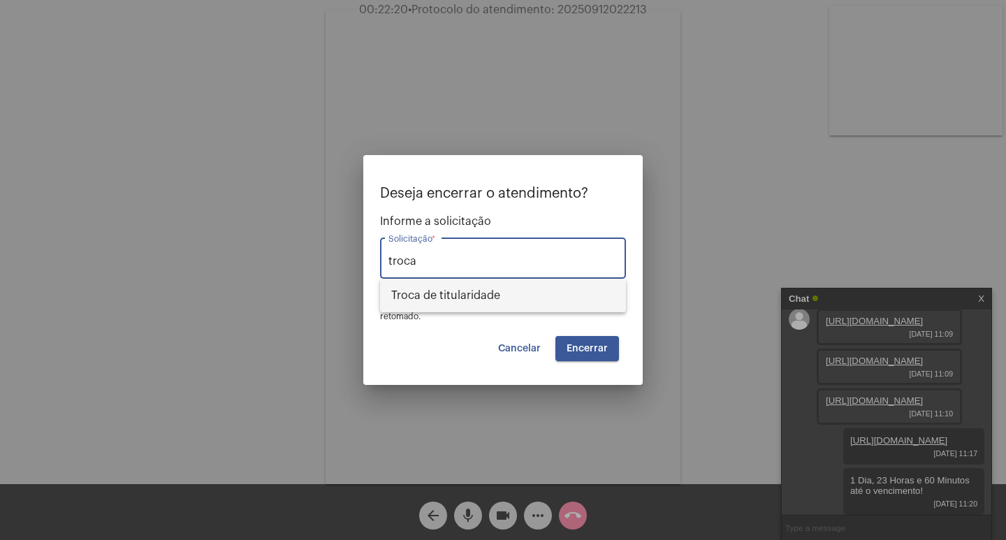
click at [497, 287] on span "Troca de titularidade" at bounding box center [503, 296] width 224 height 34
type input "Troca de titularidade"
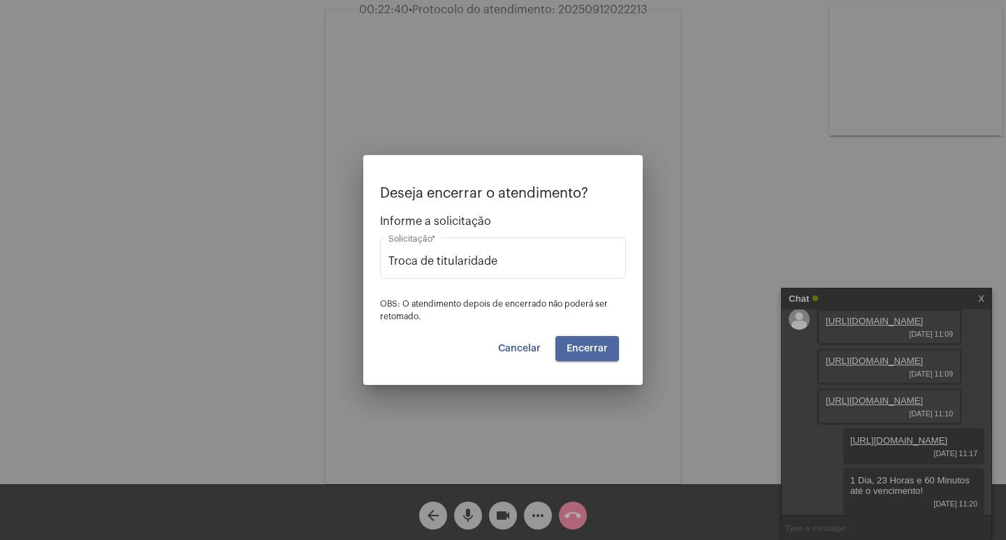
click at [590, 351] on span "Encerrar" at bounding box center [587, 349] width 41 height 10
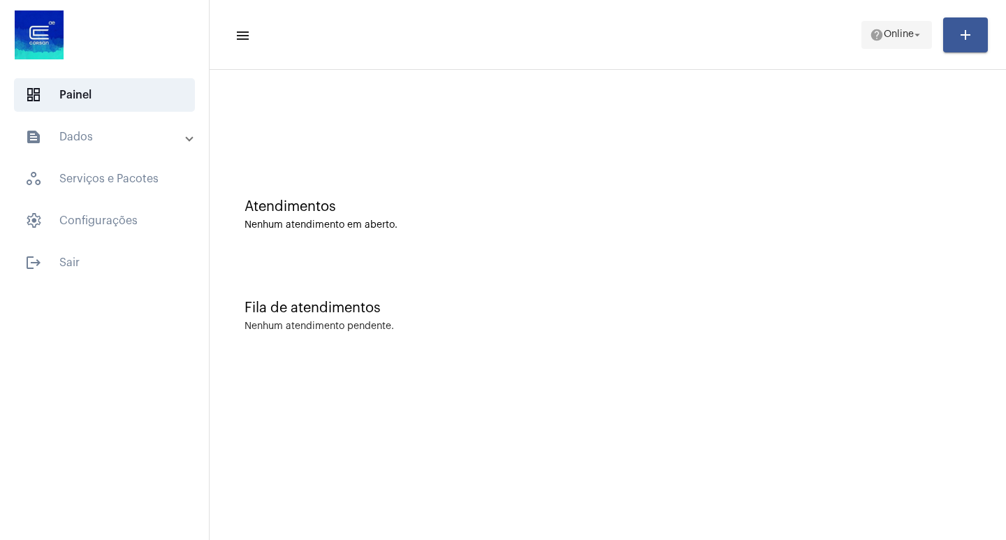
click at [884, 34] on span "Online" at bounding box center [899, 35] width 30 height 10
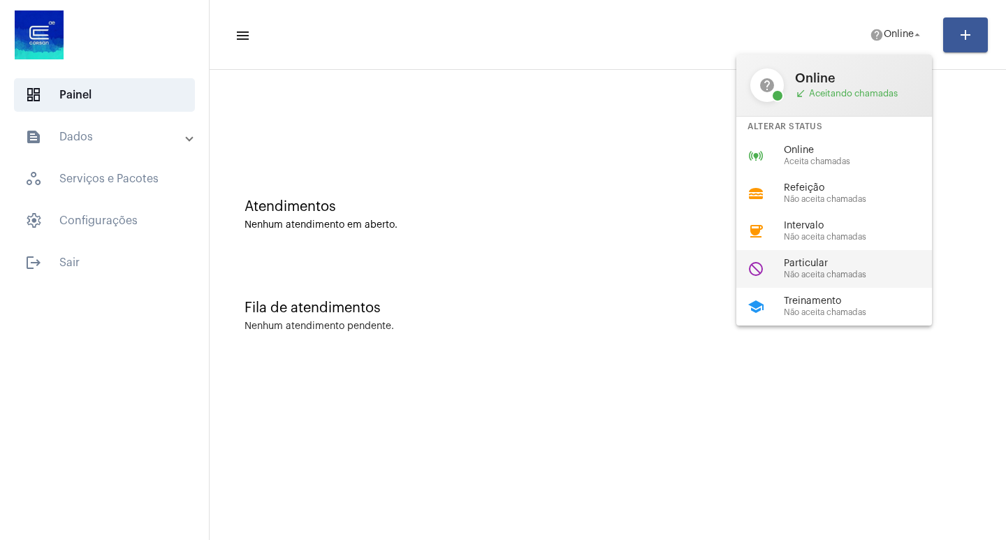
click at [825, 270] on span "Não aceita chamadas" at bounding box center [863, 274] width 159 height 9
